Goal: Task Accomplishment & Management: Manage account settings

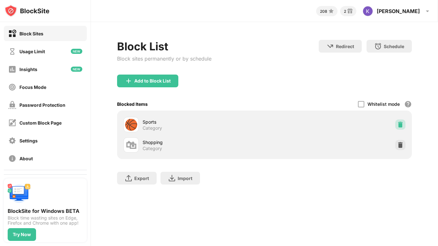
click at [400, 125] on img at bounding box center [400, 125] width 6 height 6
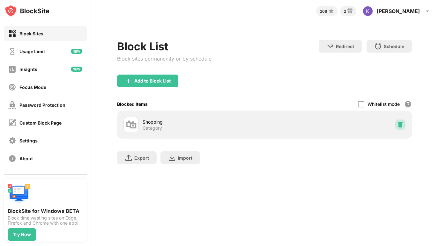
click at [399, 121] on div at bounding box center [401, 125] width 10 height 10
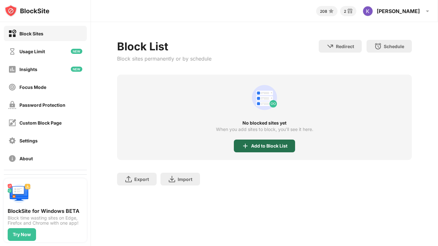
click at [258, 147] on div "Add to Block List" at bounding box center [269, 146] width 36 height 5
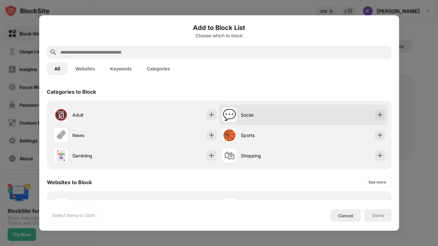
click at [361, 118] on div "💬 Social" at bounding box center [303, 115] width 169 height 20
